Goal: Information Seeking & Learning: Learn about a topic

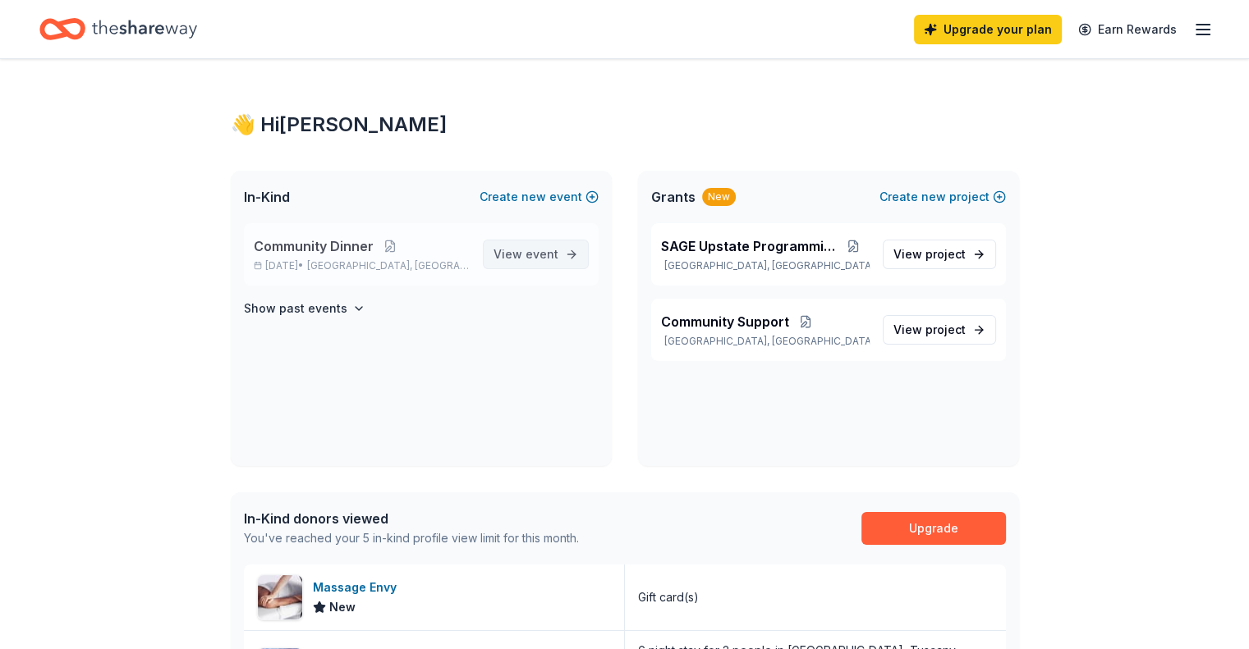
click at [558, 260] on link "View event" at bounding box center [536, 255] width 106 height 30
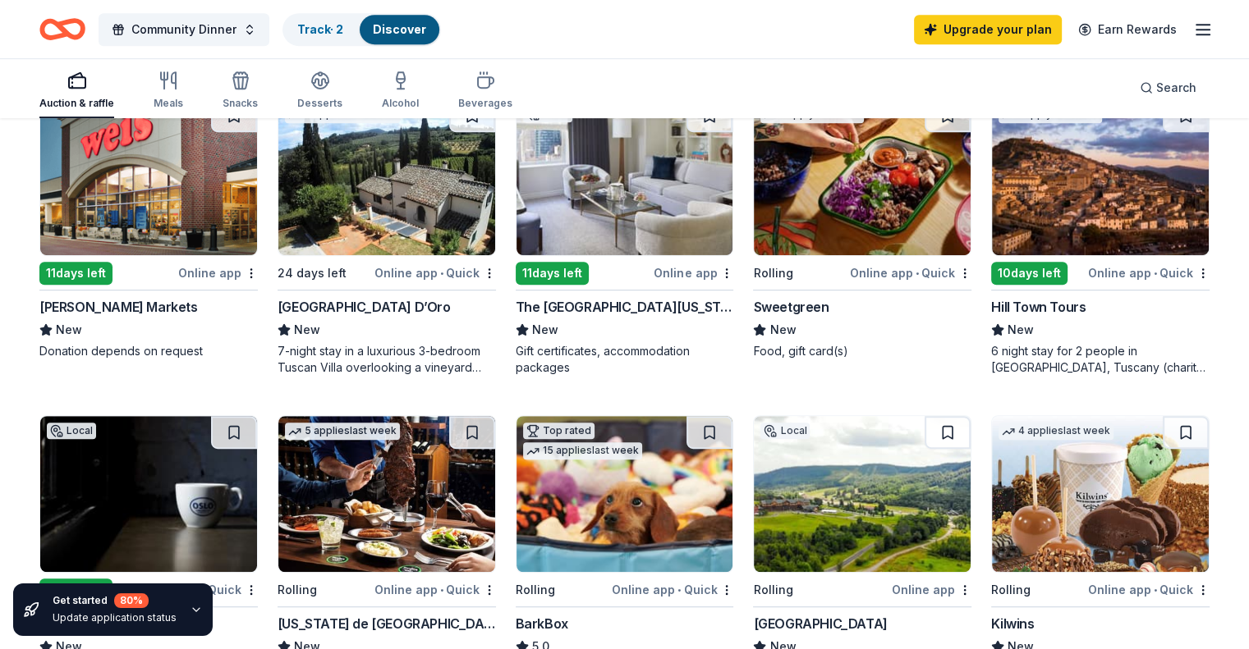
scroll to position [985, 0]
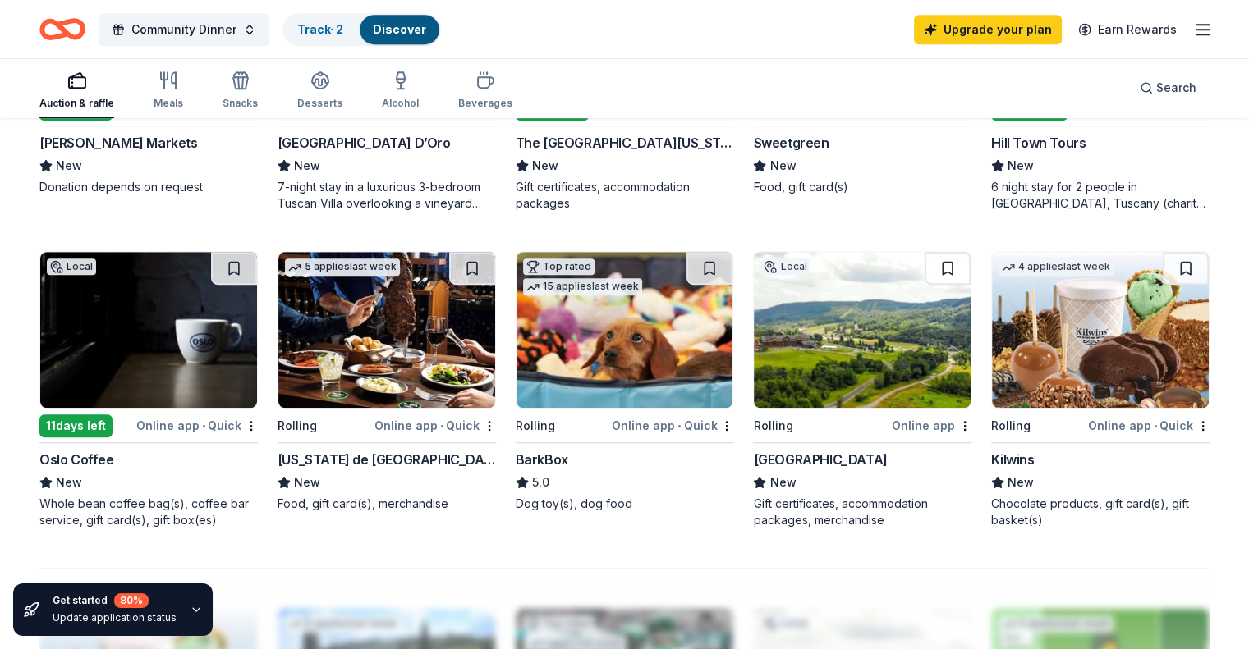
click at [836, 470] on div "[GEOGRAPHIC_DATA]" at bounding box center [820, 460] width 134 height 20
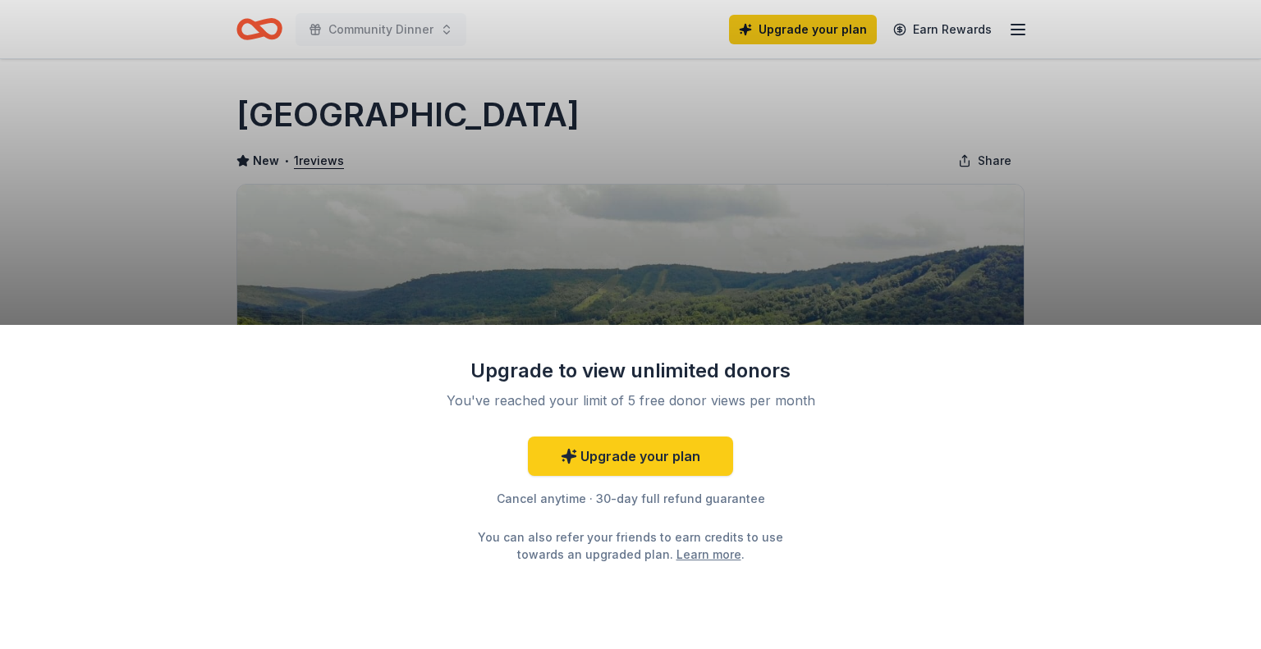
click at [552, 122] on div "Upgrade to view unlimited donors You've reached your limit of 5 free donor view…" at bounding box center [630, 324] width 1261 height 649
